Goal: Transaction & Acquisition: Purchase product/service

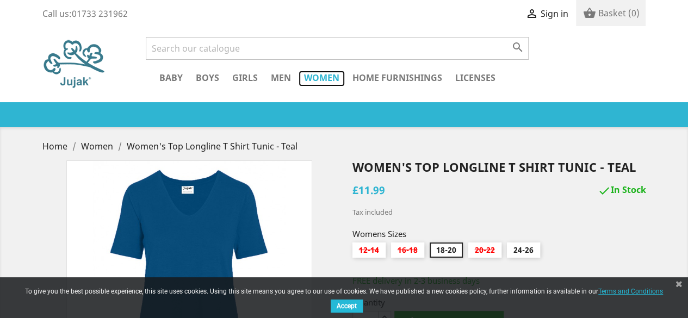
click at [325, 79] on link "Women" at bounding box center [321, 79] width 46 height 16
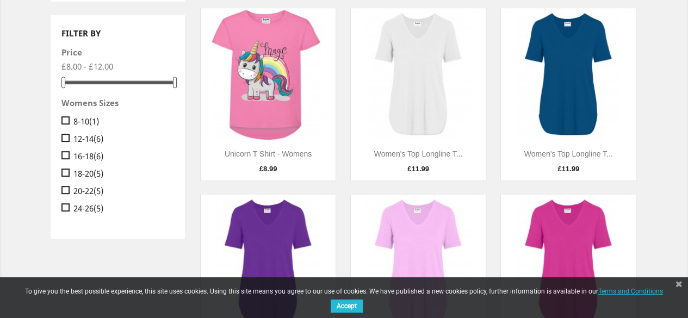
scroll to position [203, 0]
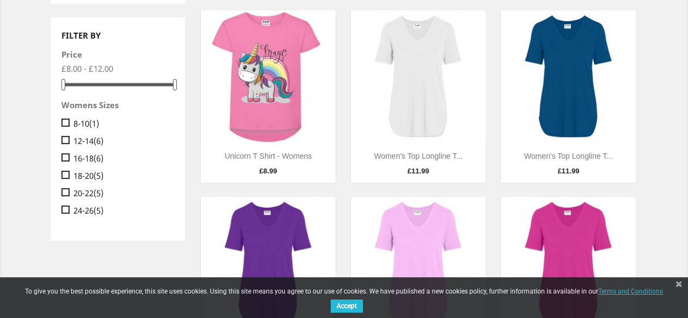
click at [413, 82] on img at bounding box center [418, 77] width 135 height 135
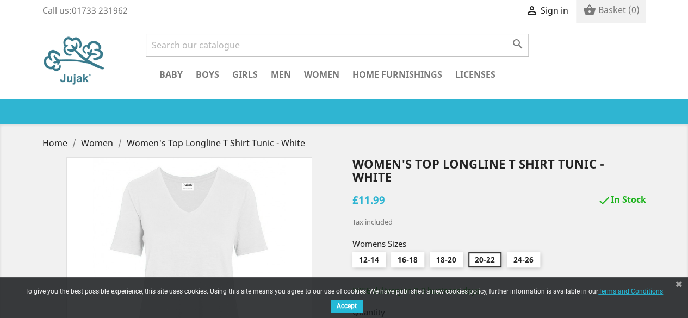
scroll to position [3, 0]
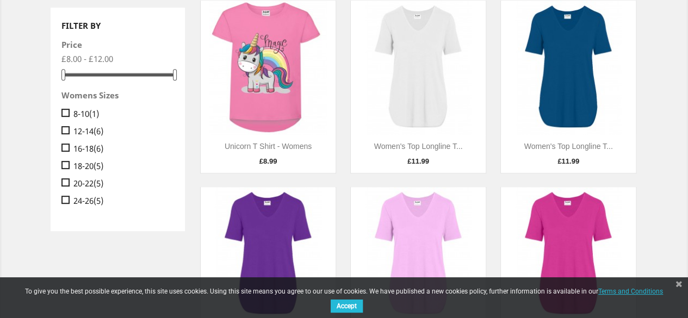
scroll to position [221, 0]
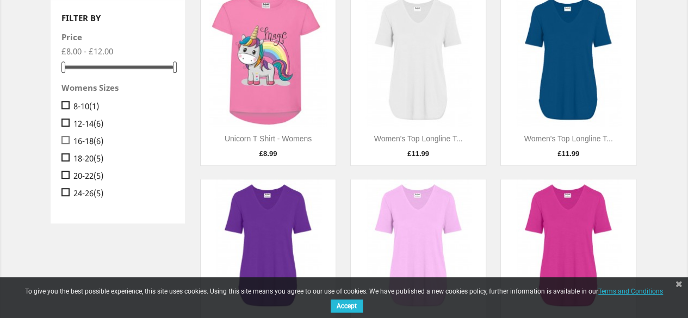
click at [64, 133] on input " 16-18 (6)" at bounding box center [64, 133] width 7 height 7
checkbox input "true"
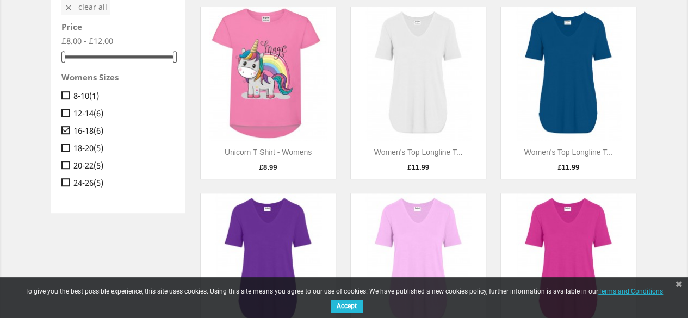
scroll to position [251, 0]
click at [64, 105] on input " 12-14 (6)" at bounding box center [64, 105] width 7 height 7
checkbox input "true"
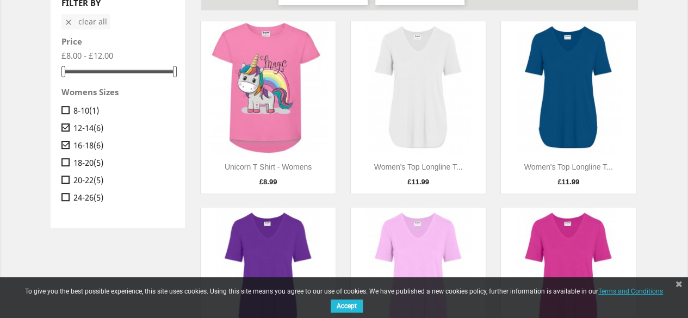
scroll to position [238, 0]
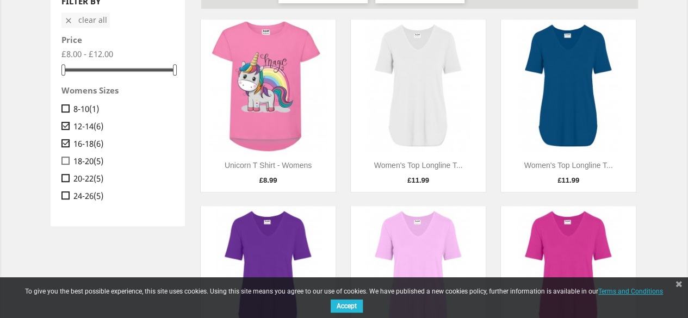
click at [64, 151] on input " 18-20 (5)" at bounding box center [64, 153] width 7 height 7
checkbox input "true"
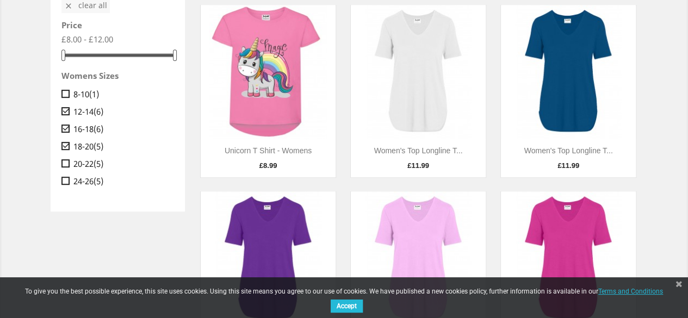
scroll to position [255, 0]
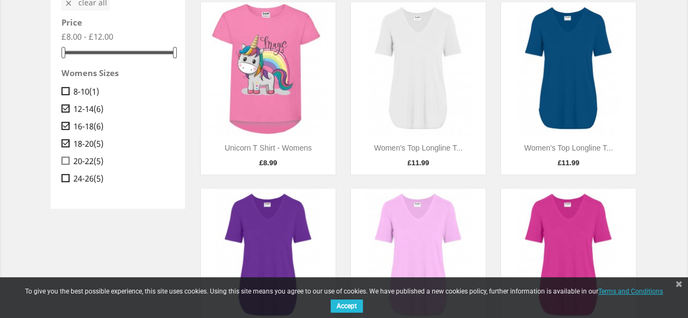
click at [64, 152] on input " 20-22 (5)" at bounding box center [64, 153] width 7 height 7
checkbox input "true"
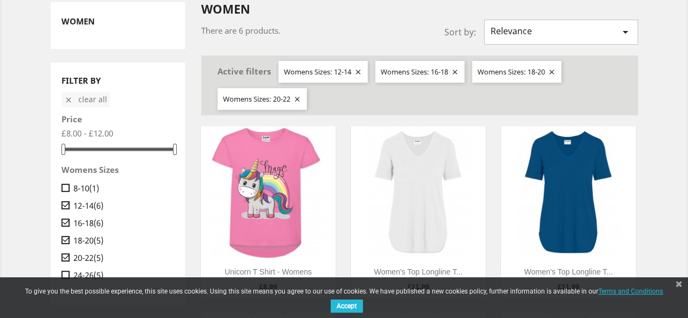
scroll to position [161, 0]
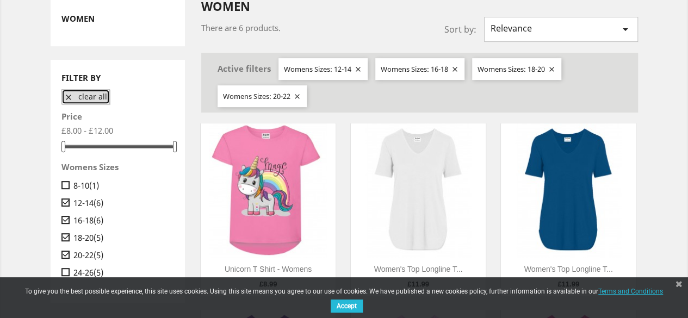
click at [94, 97] on button " Clear all" at bounding box center [85, 96] width 48 height 15
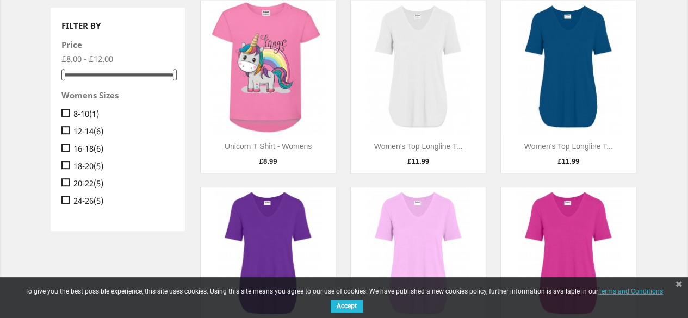
scroll to position [214, 0]
click at [64, 123] on input " 12-14 (6)" at bounding box center [64, 123] width 7 height 7
checkbox input "true"
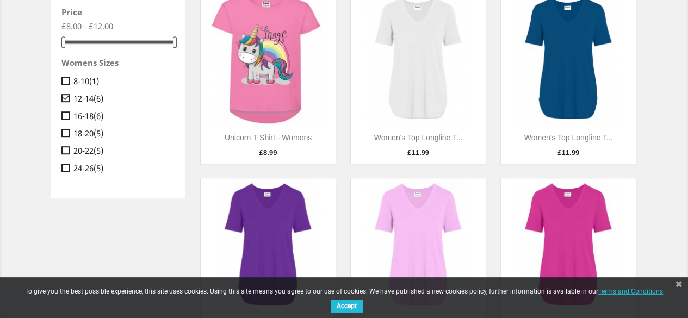
scroll to position [270, 0]
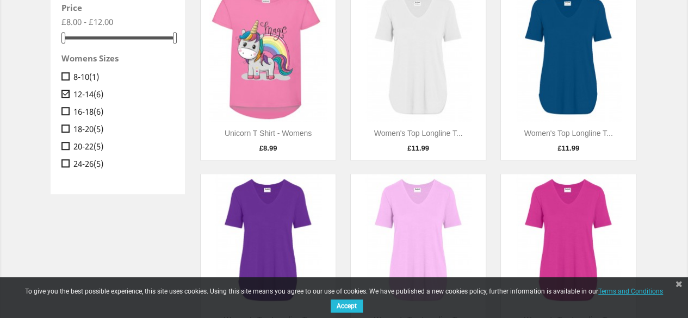
click at [578, 95] on img at bounding box center [568, 54] width 135 height 135
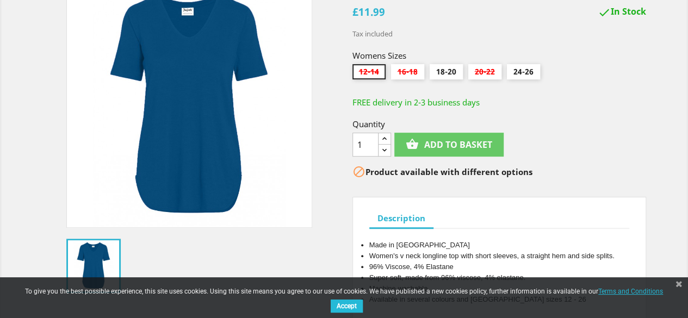
scroll to position [176, 0]
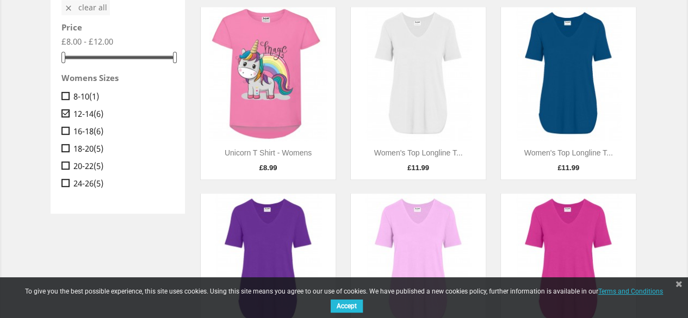
scroll to position [233, 0]
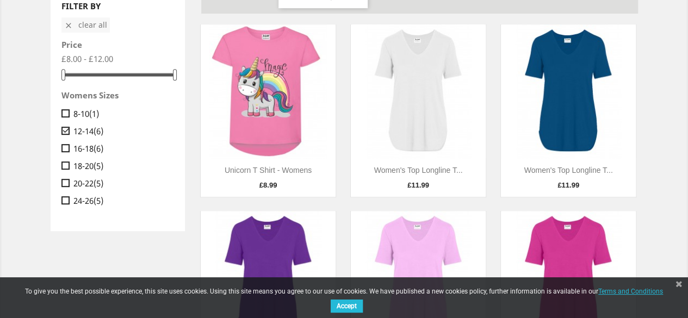
click at [413, 108] on img at bounding box center [418, 91] width 135 height 135
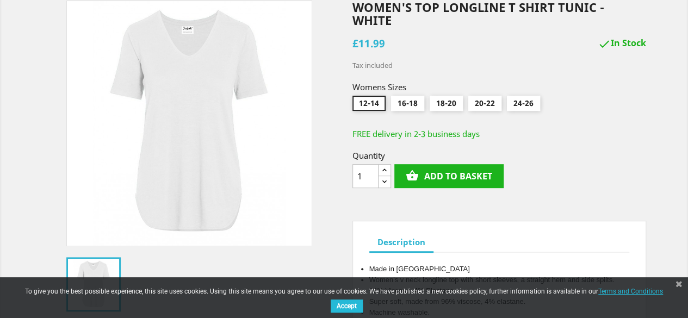
scroll to position [162, 0]
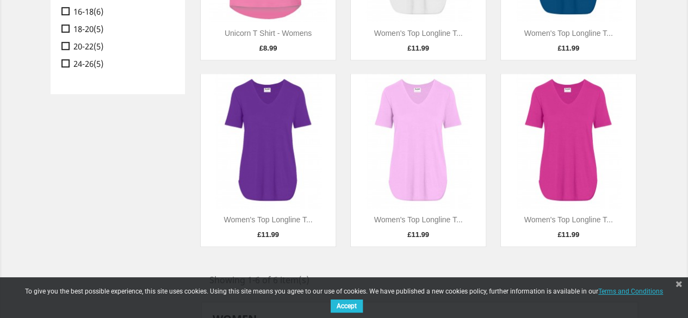
scroll to position [372, 0]
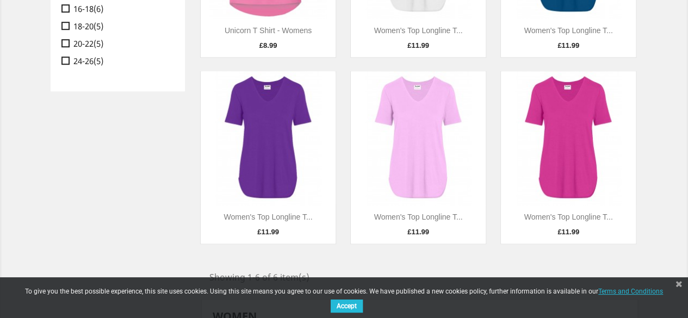
click at [270, 154] on img at bounding box center [268, 138] width 135 height 135
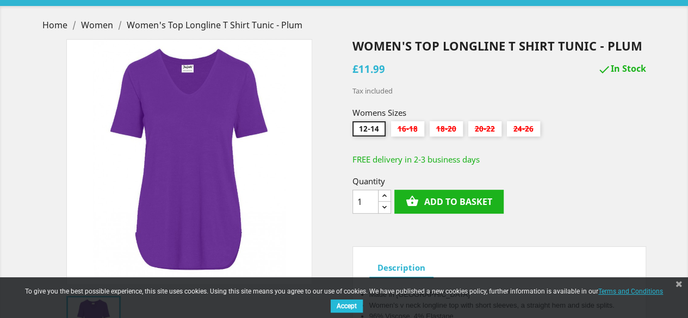
scroll to position [125, 0]
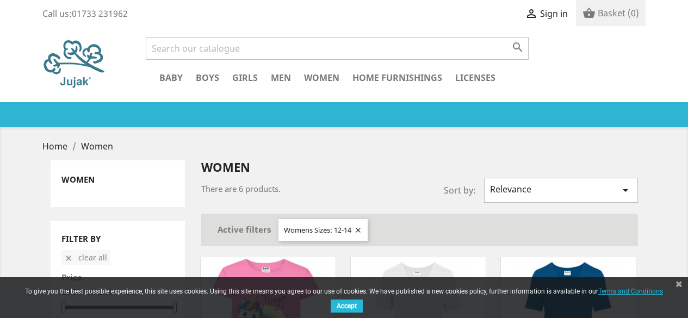
scroll to position [372, 0]
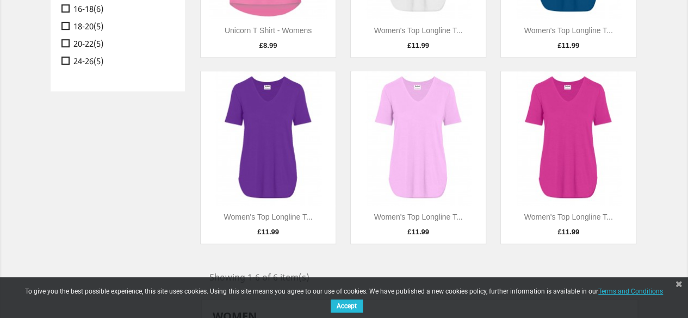
click at [416, 144] on img at bounding box center [418, 138] width 135 height 135
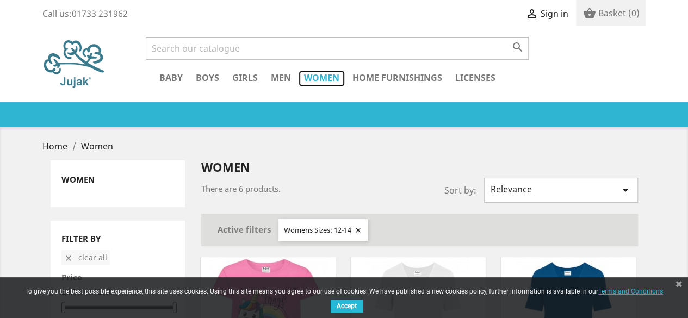
click at [327, 84] on link "Women" at bounding box center [321, 79] width 46 height 16
